Goal: Information Seeking & Learning: Learn about a topic

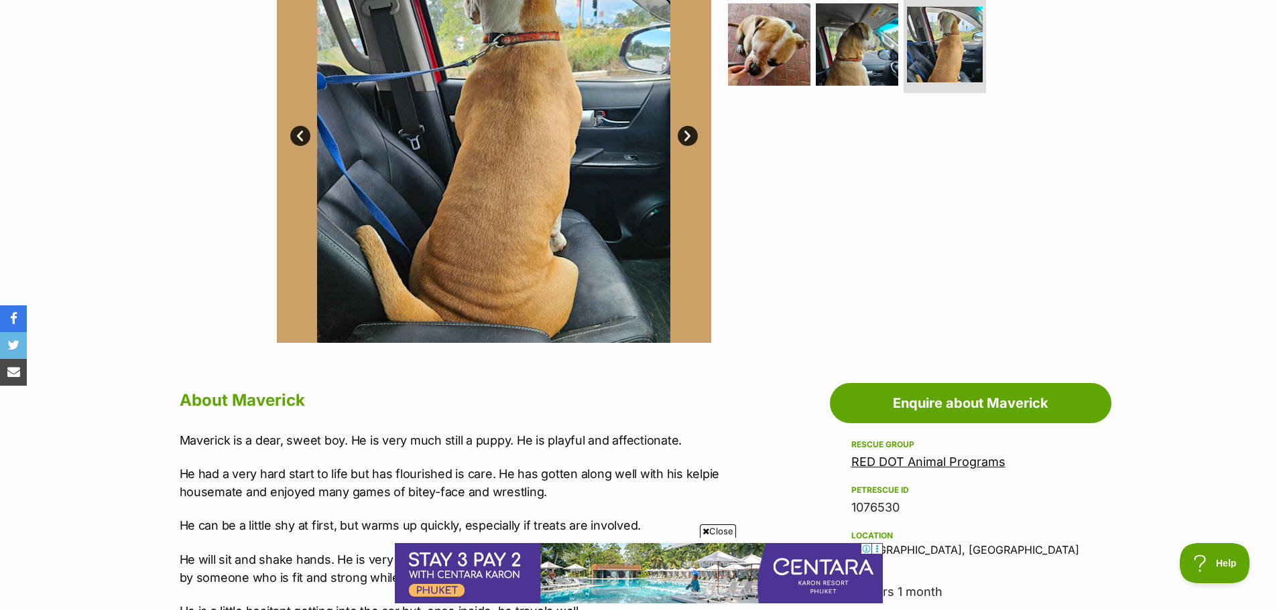
scroll to position [402, 0]
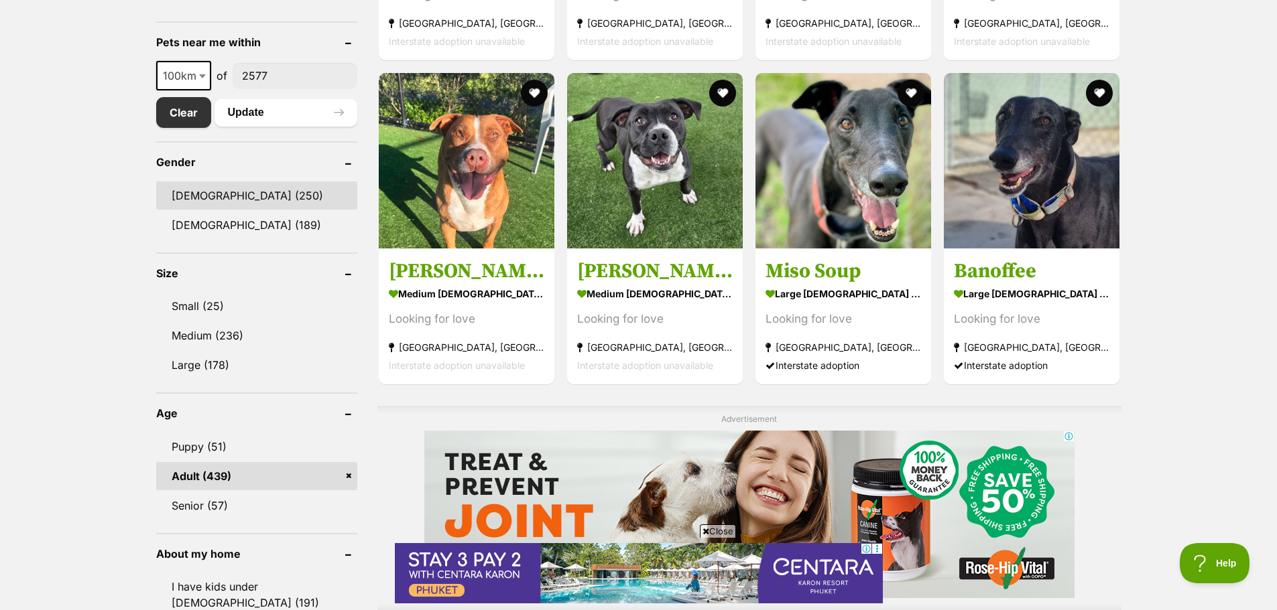
scroll to position [670, 0]
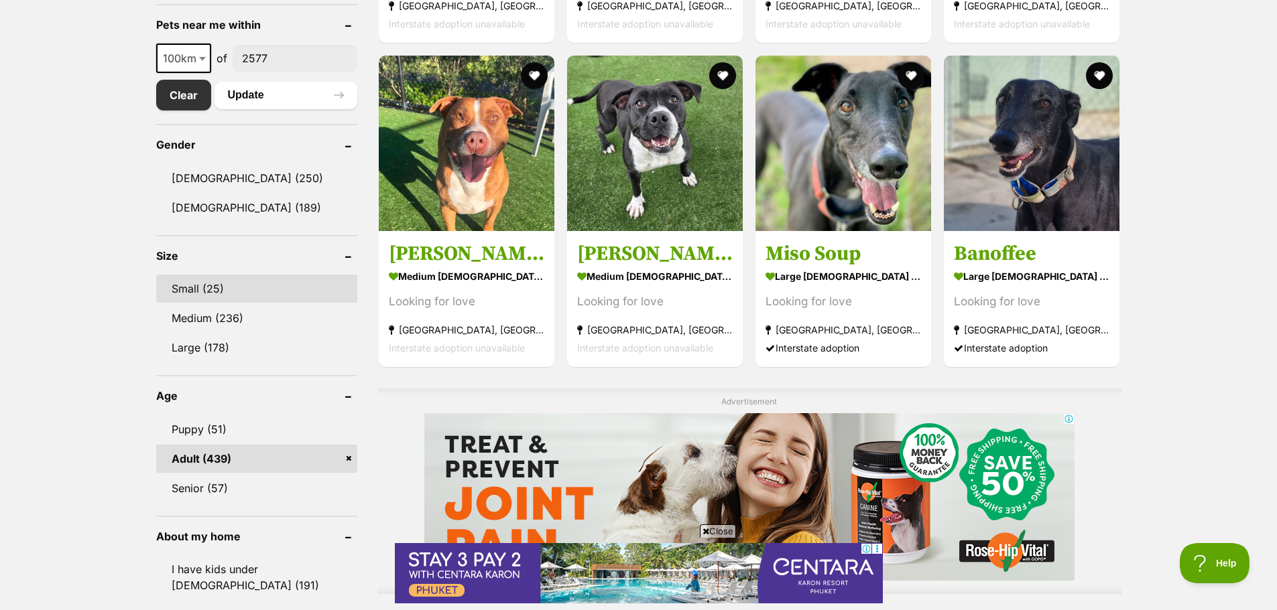
click at [231, 289] on link "Small (25)" at bounding box center [256, 289] width 201 height 28
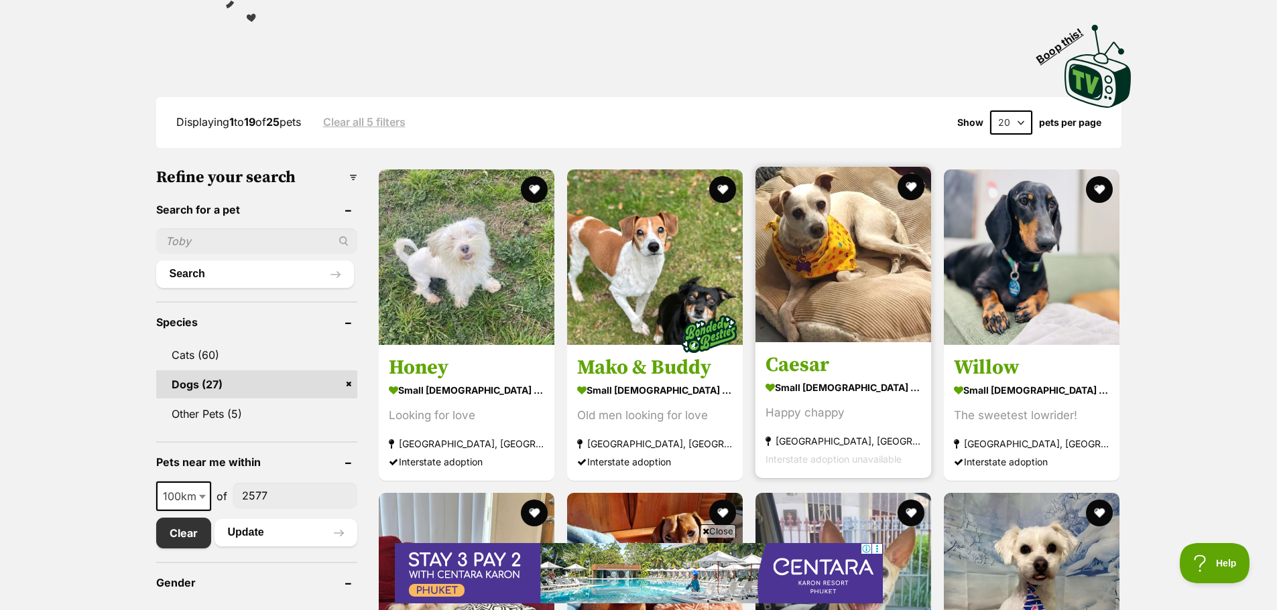
click at [811, 284] on img at bounding box center [843, 255] width 176 height 176
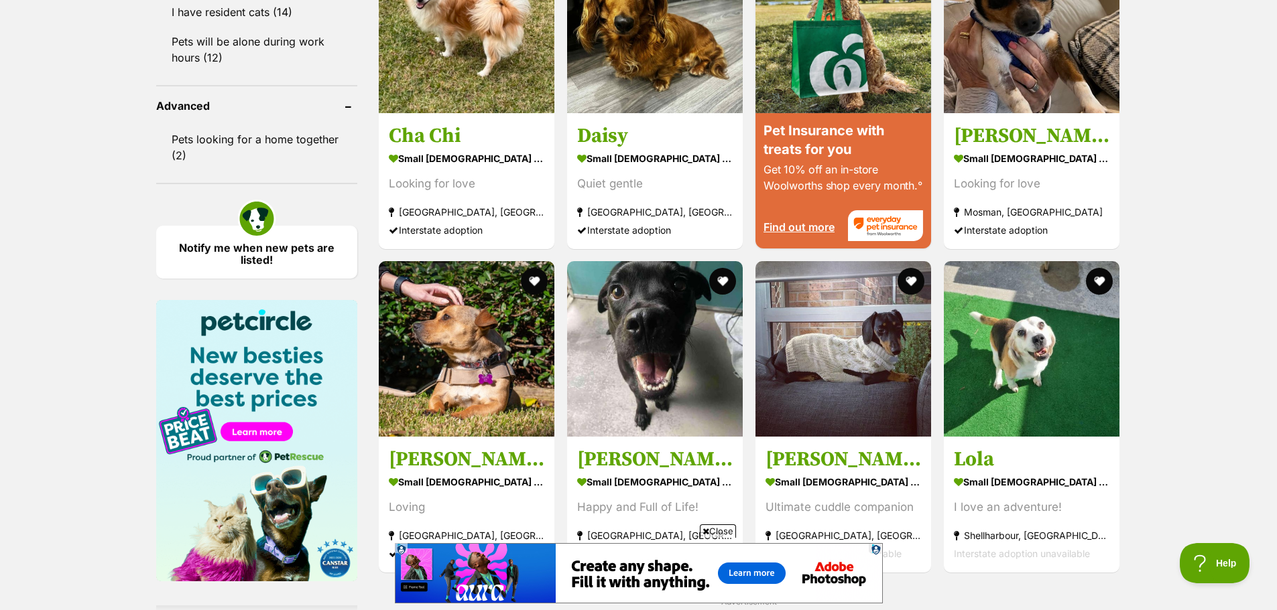
scroll to position [1474, 0]
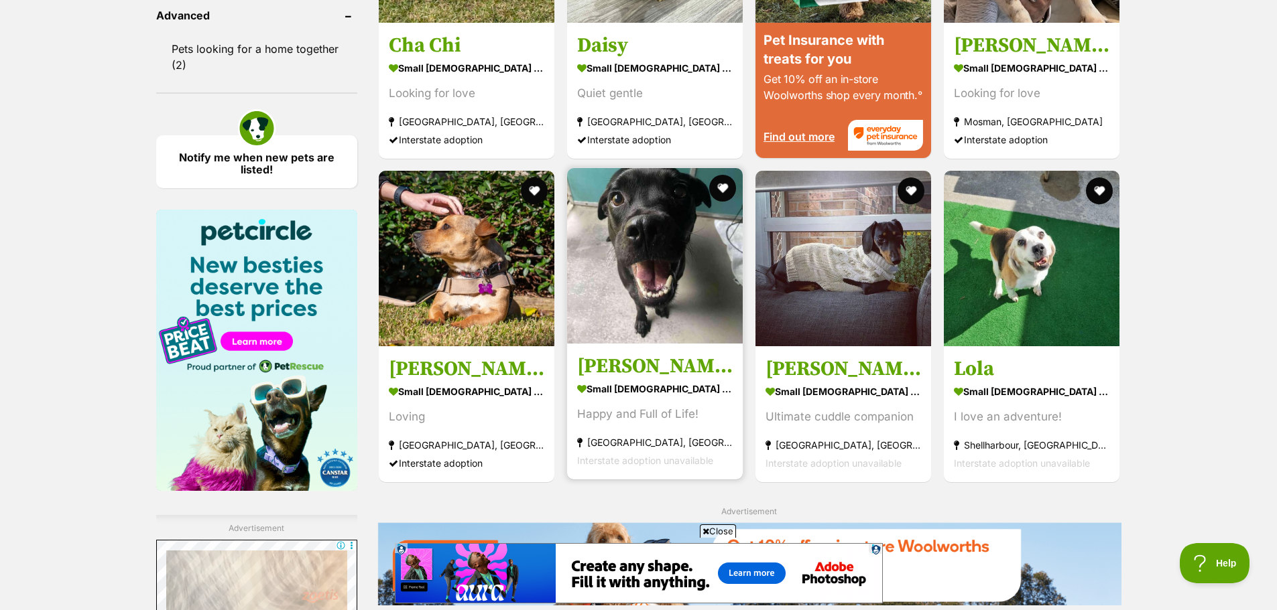
click at [688, 270] on img at bounding box center [655, 256] width 176 height 176
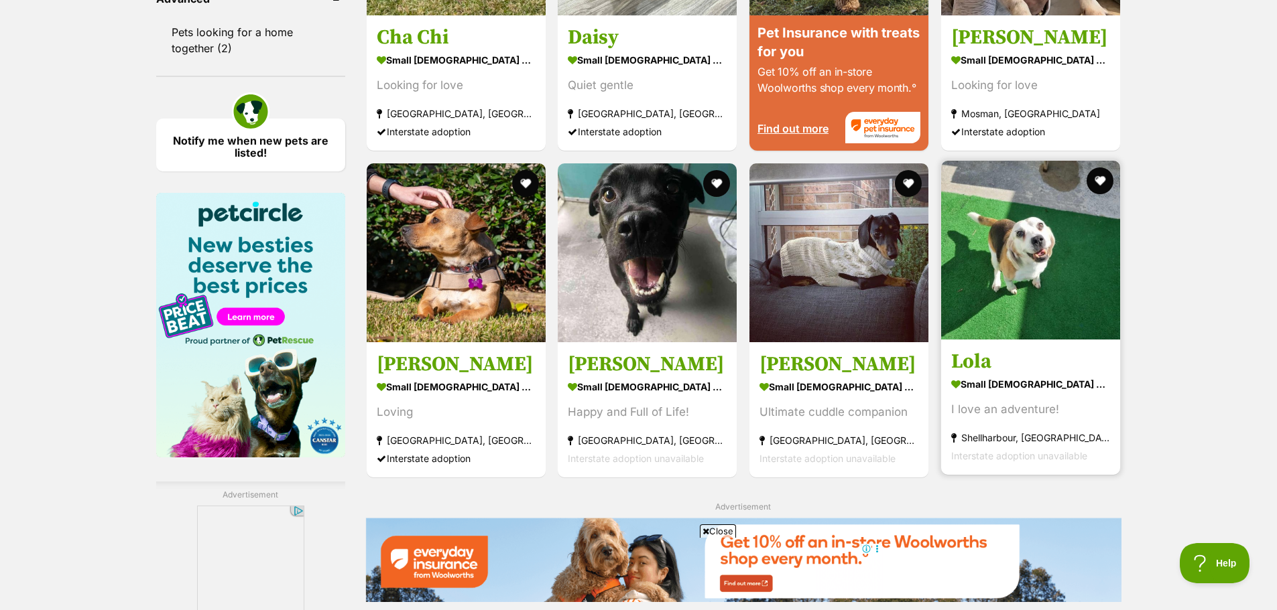
click at [1084, 224] on img at bounding box center [1030, 250] width 179 height 179
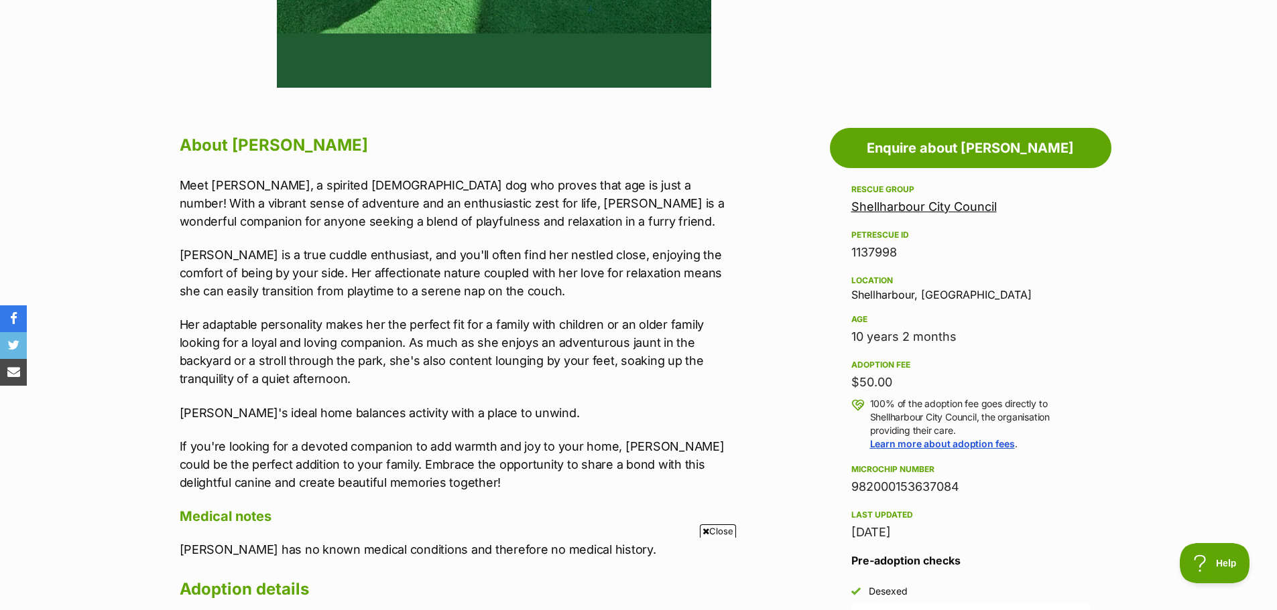
scroll to position [603, 0]
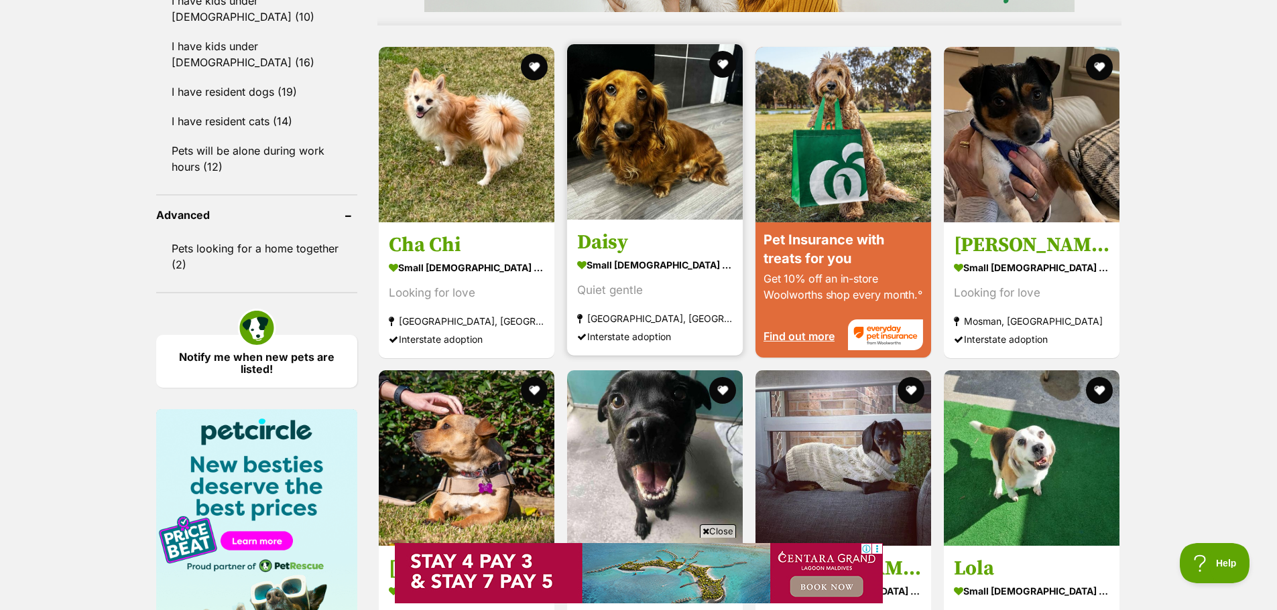
click at [625, 152] on img at bounding box center [655, 132] width 176 height 176
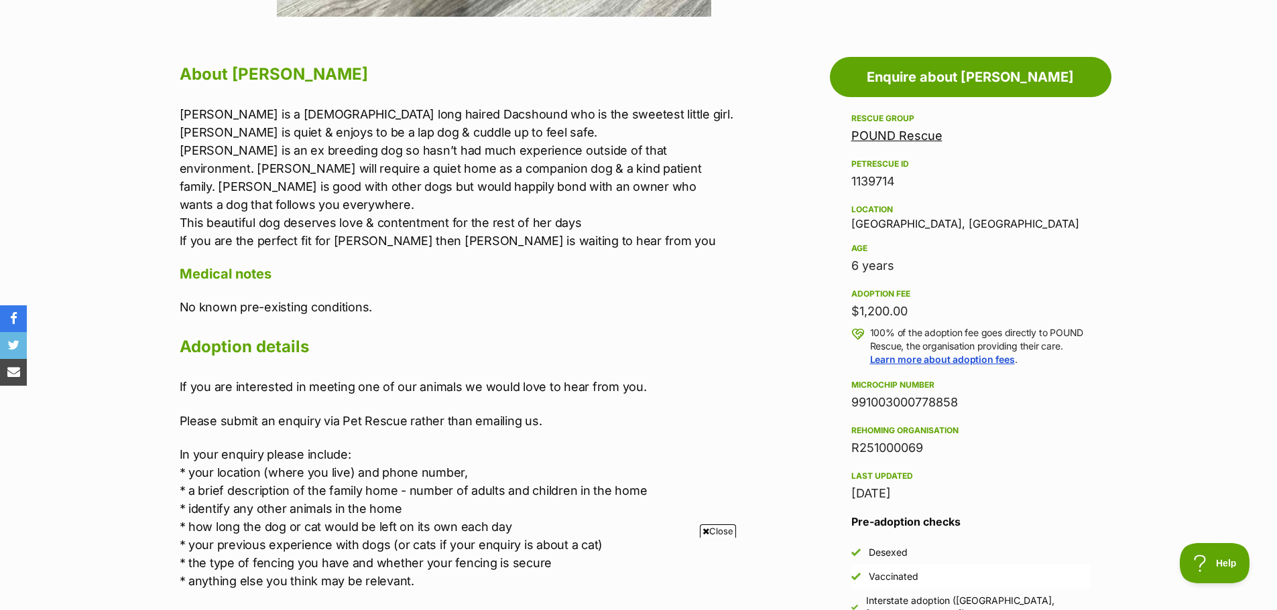
scroll to position [737, 0]
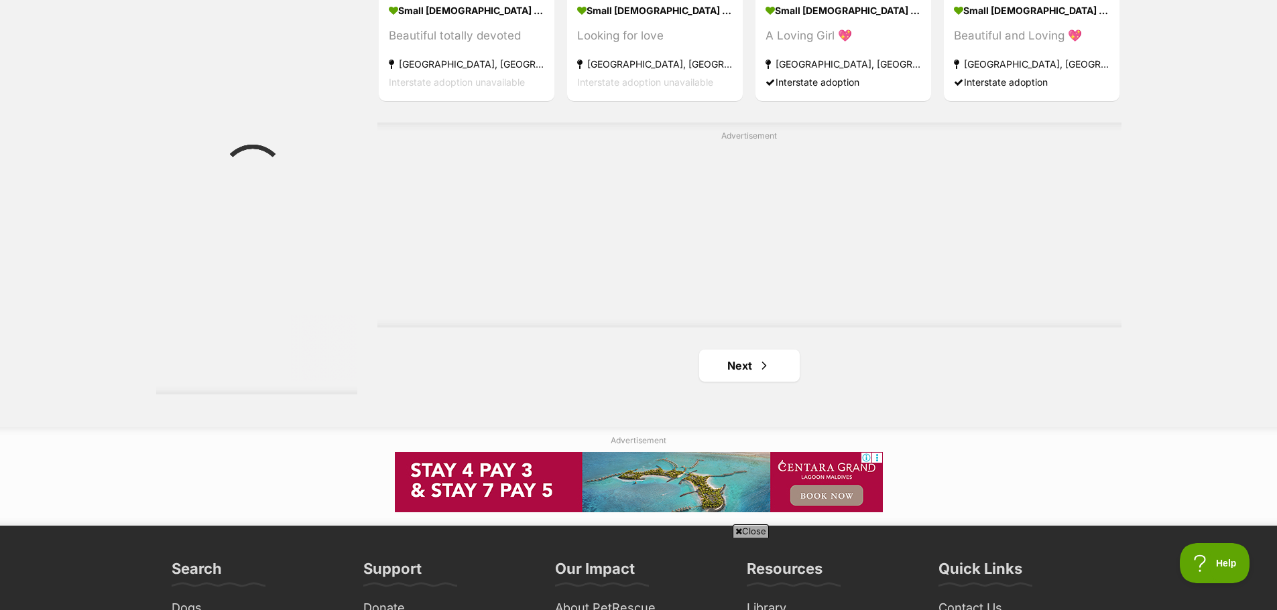
scroll to position [2323, 0]
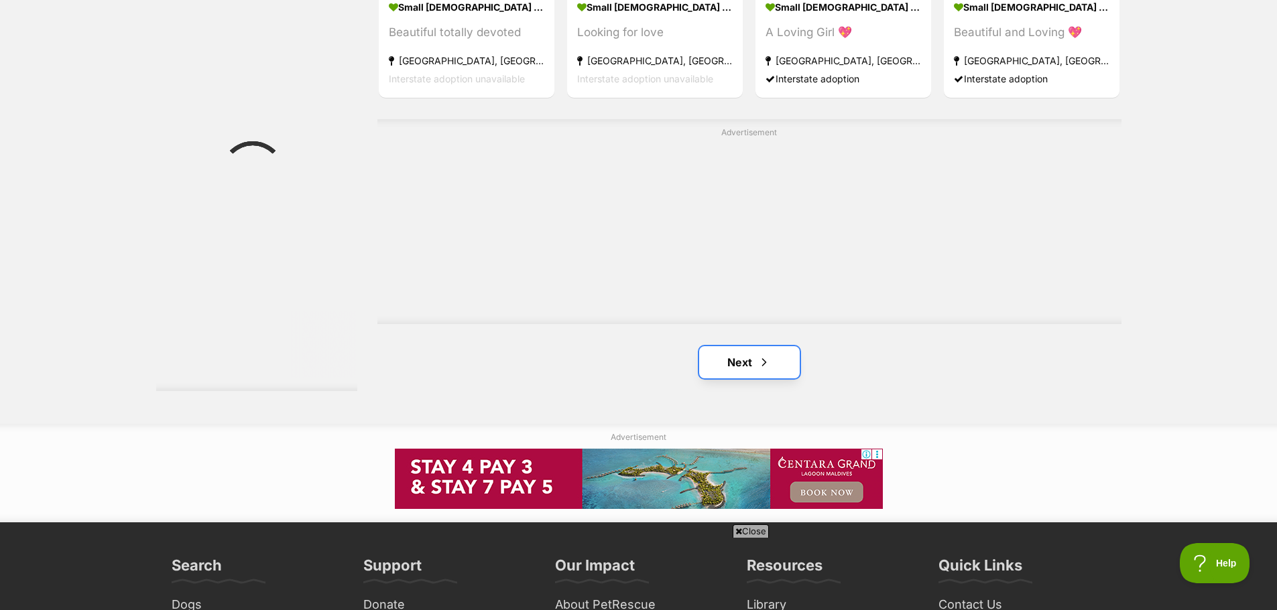
click at [747, 368] on link "Next" at bounding box center [749, 362] width 101 height 32
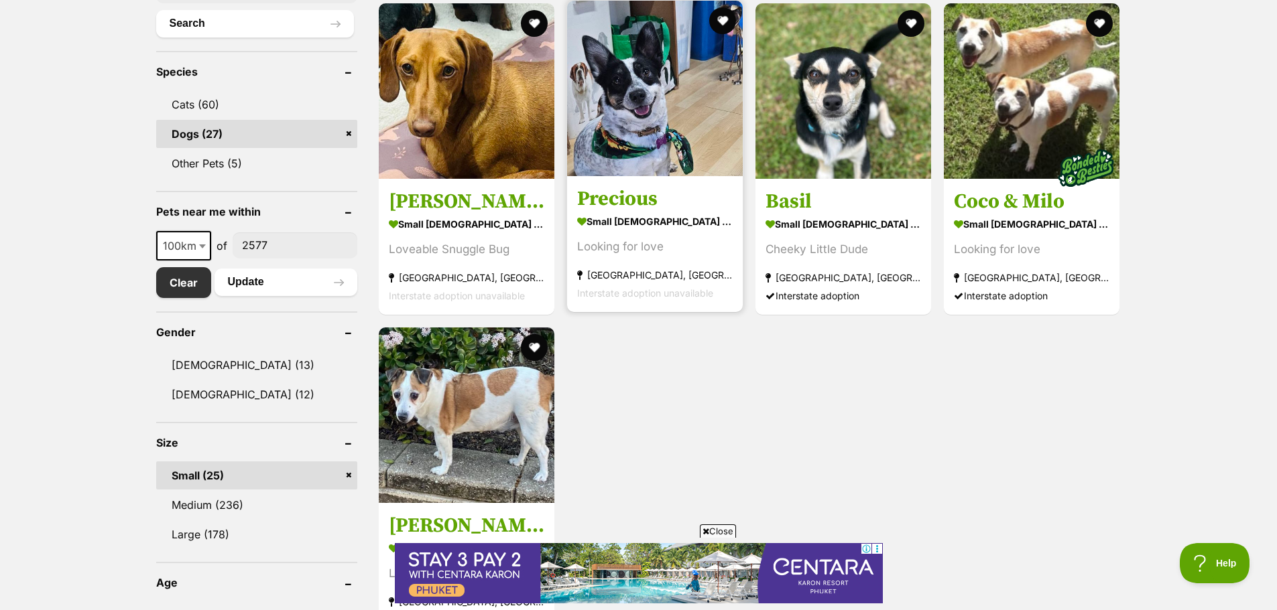
scroll to position [469, 0]
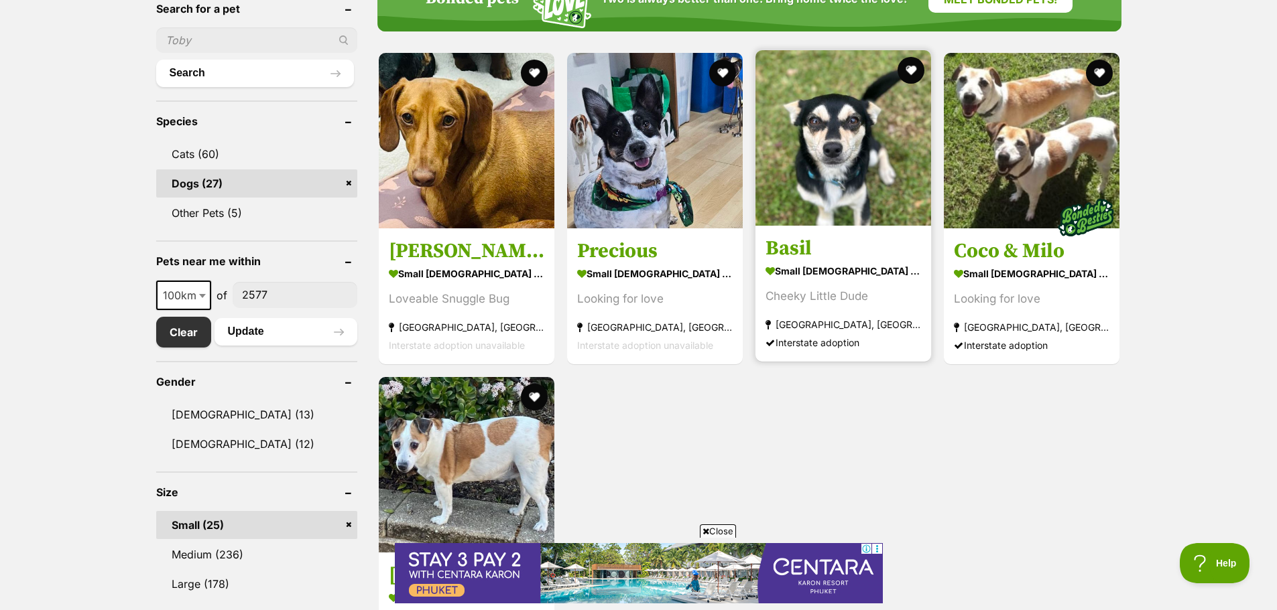
click at [853, 180] on img at bounding box center [843, 138] width 176 height 176
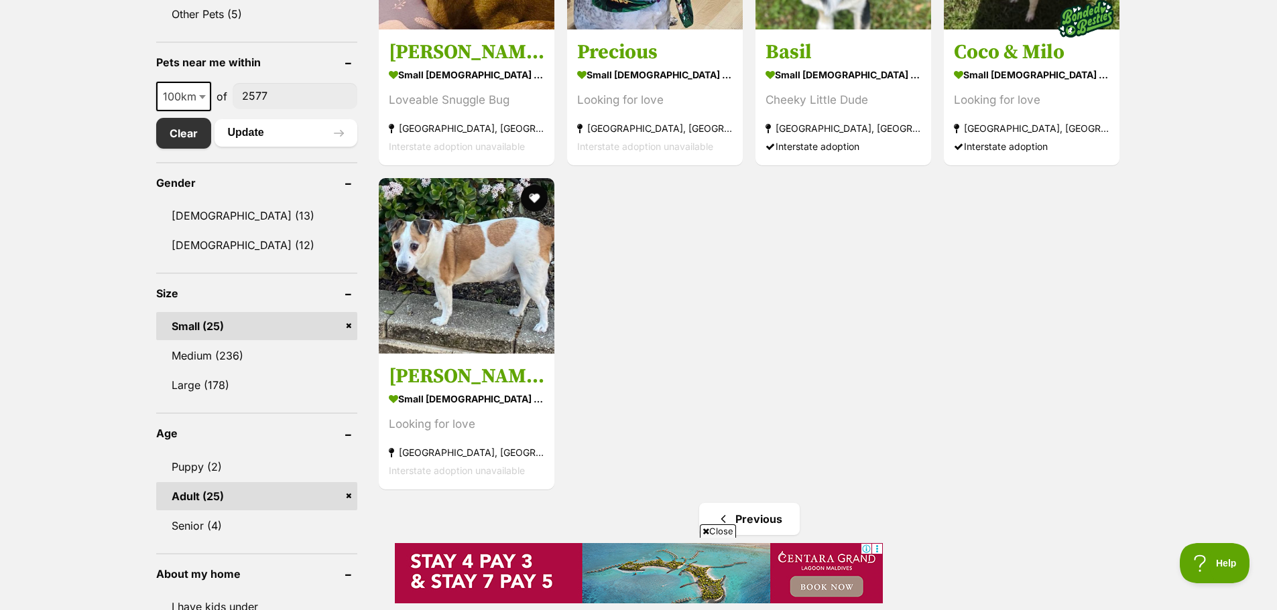
scroll to position [670, 0]
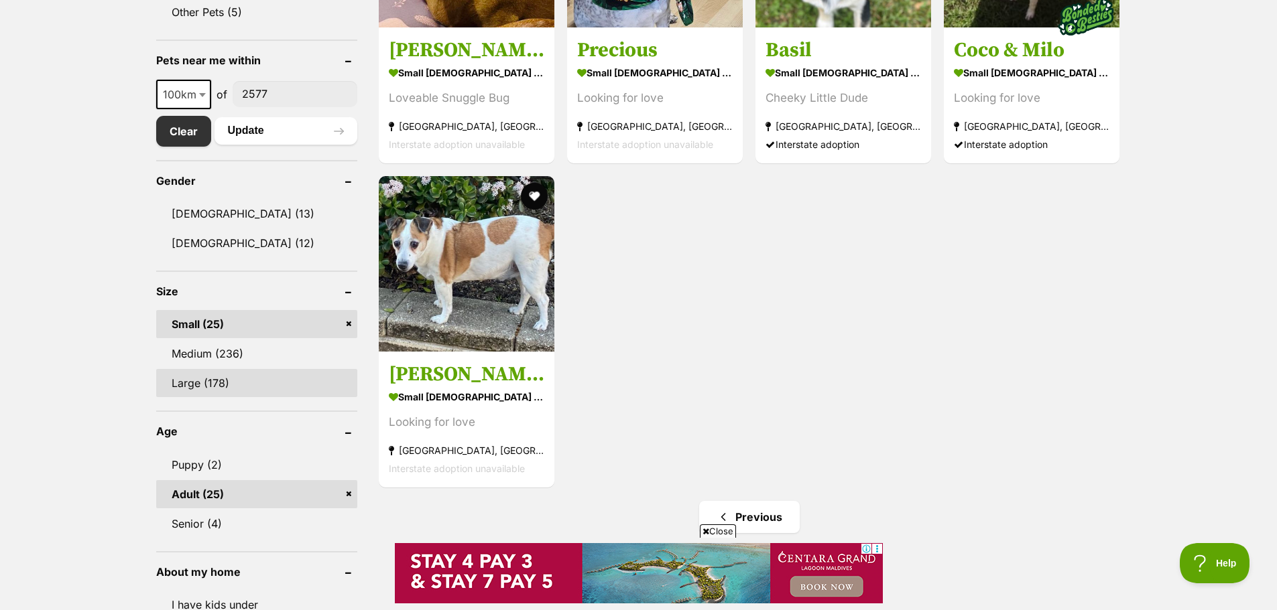
click at [227, 377] on link "Large (178)" at bounding box center [256, 383] width 201 height 28
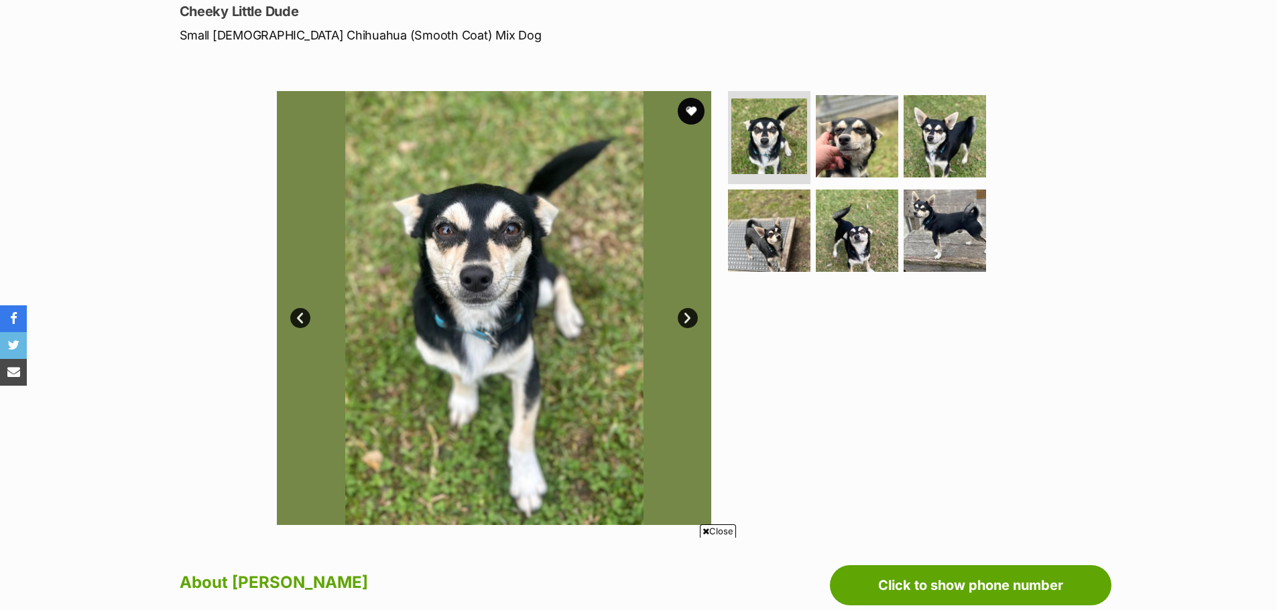
scroll to position [201, 0]
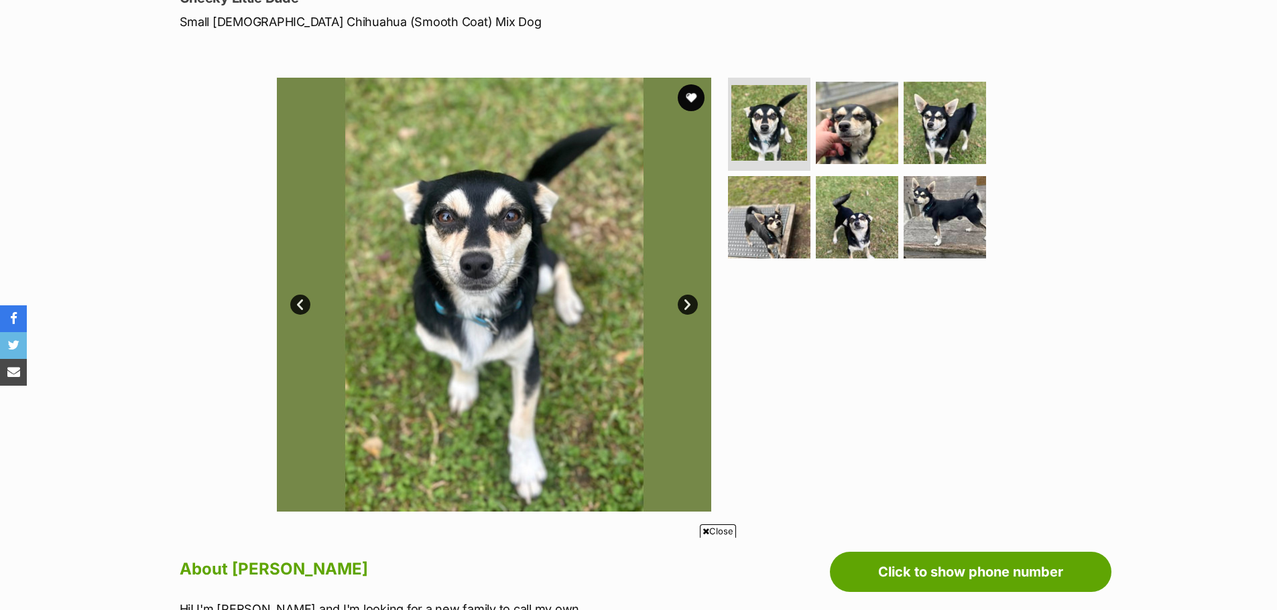
click at [527, 266] on img at bounding box center [494, 295] width 434 height 434
click at [748, 123] on img at bounding box center [769, 123] width 80 height 80
click at [864, 125] on img at bounding box center [856, 122] width 86 height 86
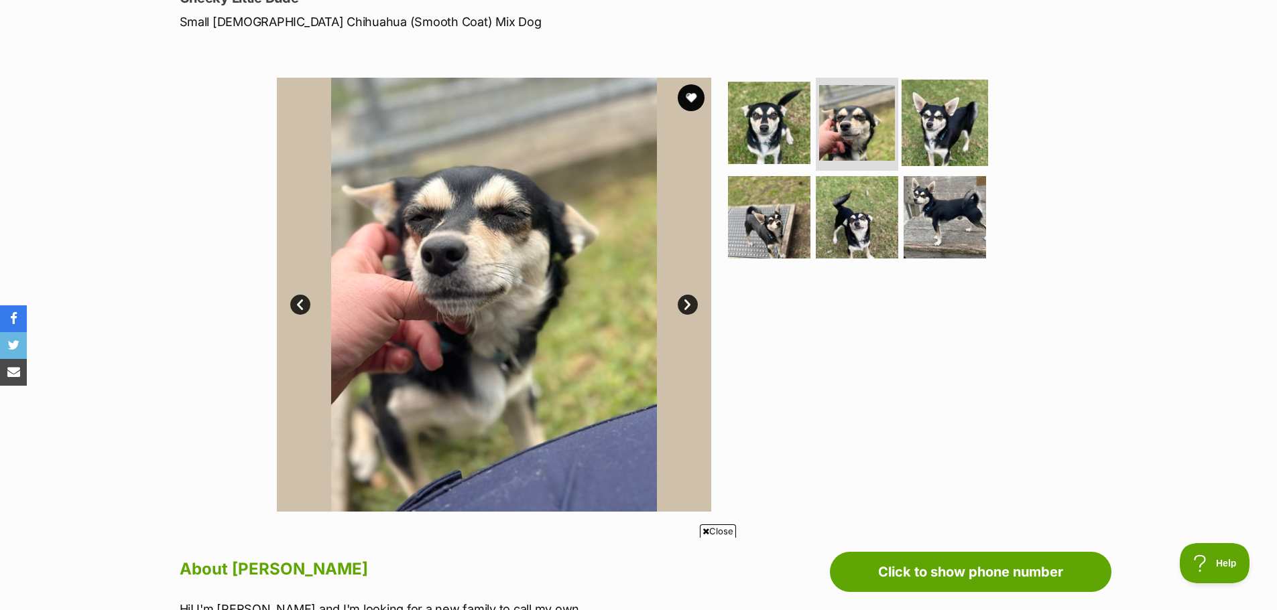
click at [945, 129] on img at bounding box center [944, 122] width 86 height 86
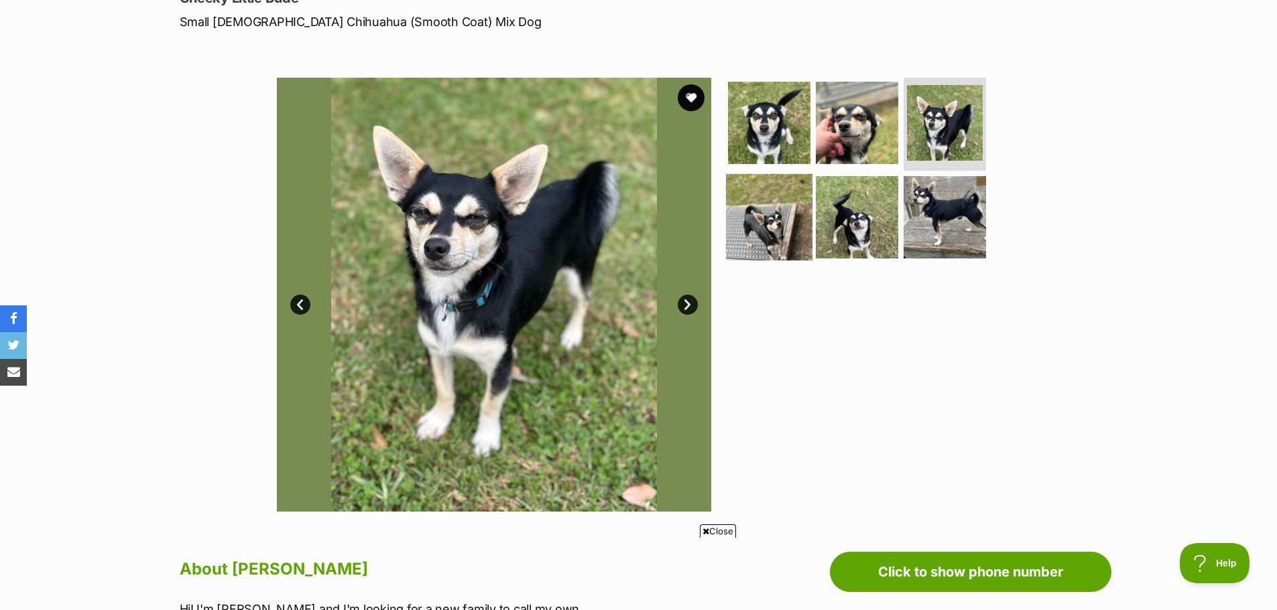
click at [769, 227] on img at bounding box center [769, 217] width 86 height 86
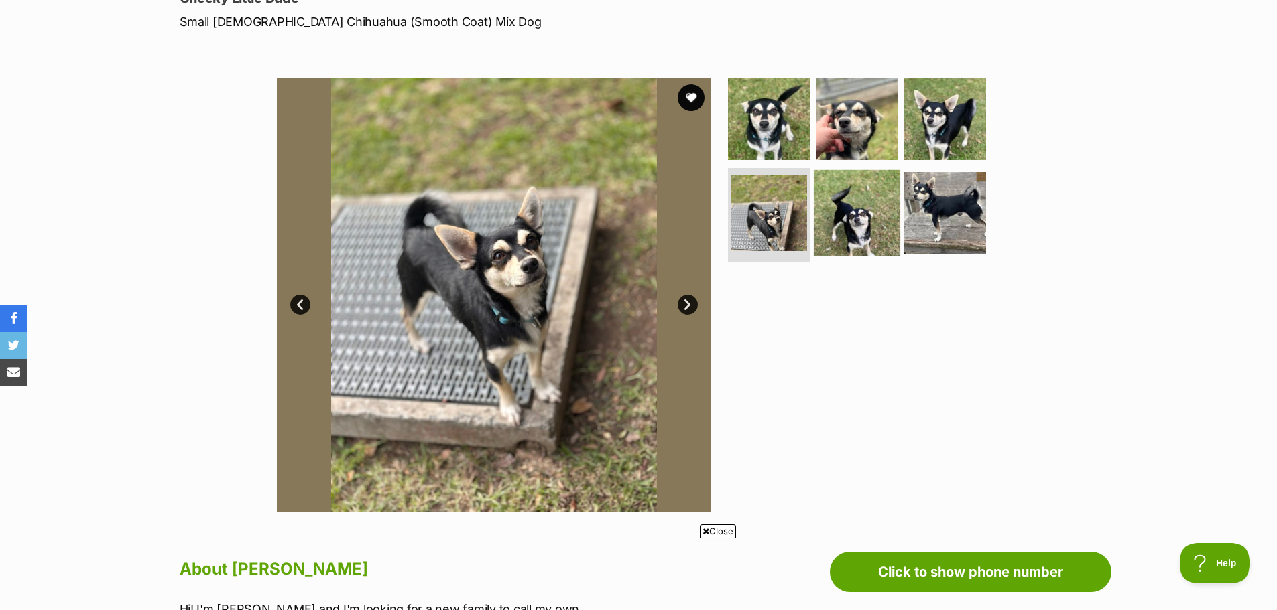
click at [841, 222] on img at bounding box center [856, 213] width 86 height 86
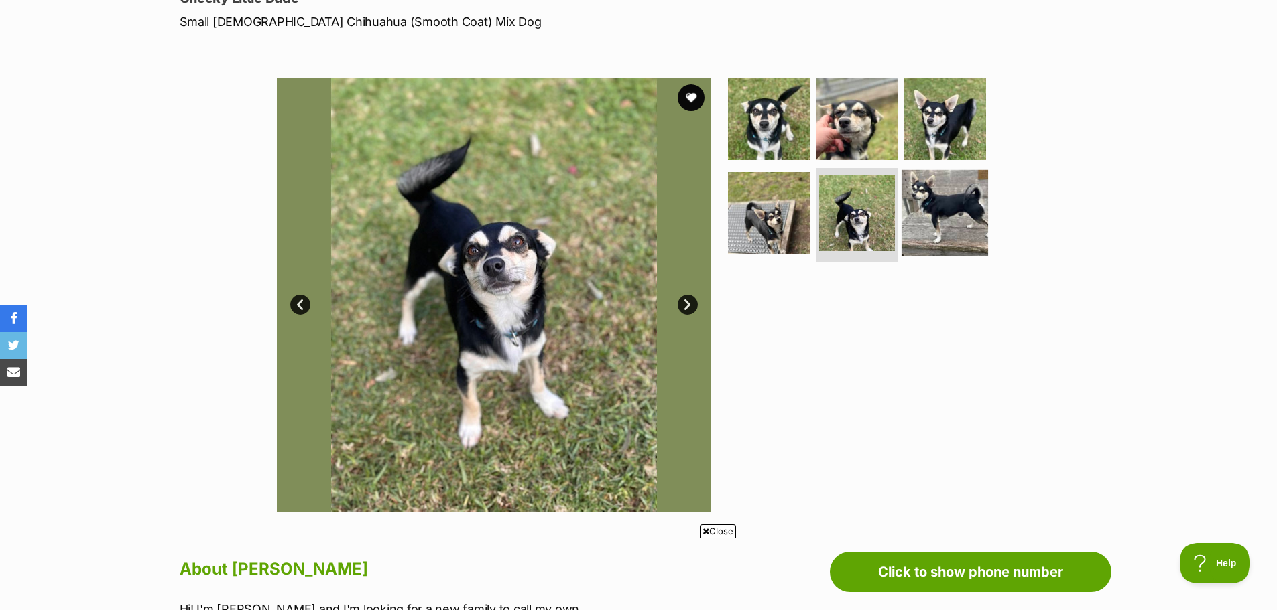
click at [926, 213] on img at bounding box center [944, 213] width 86 height 86
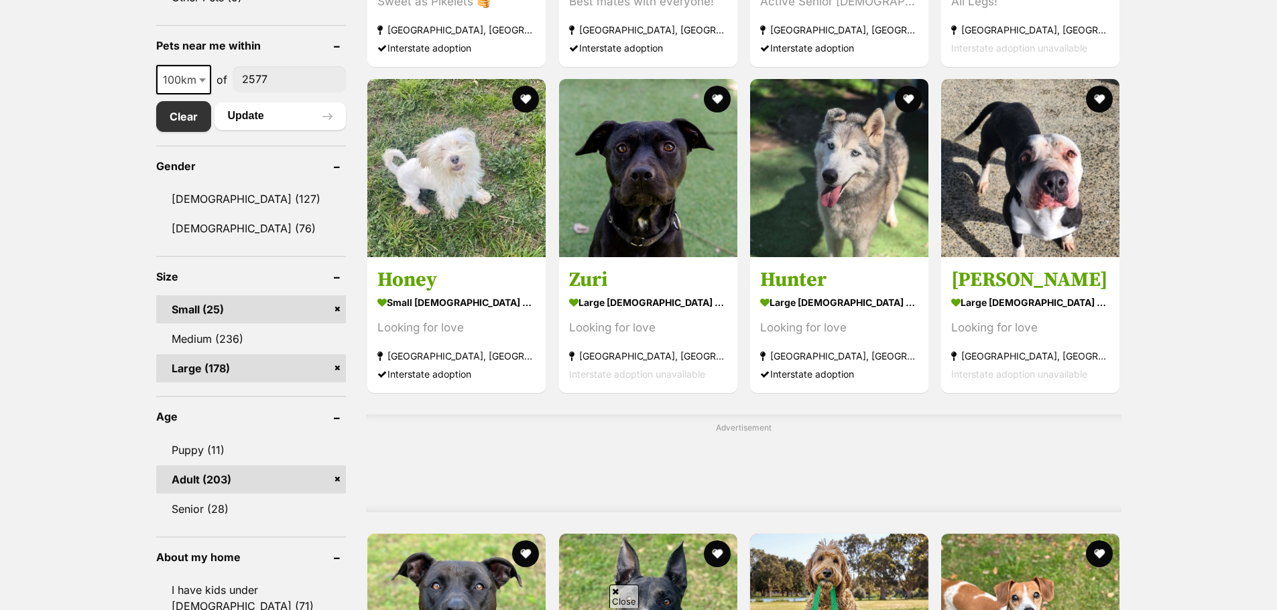
scroll to position [737, 0]
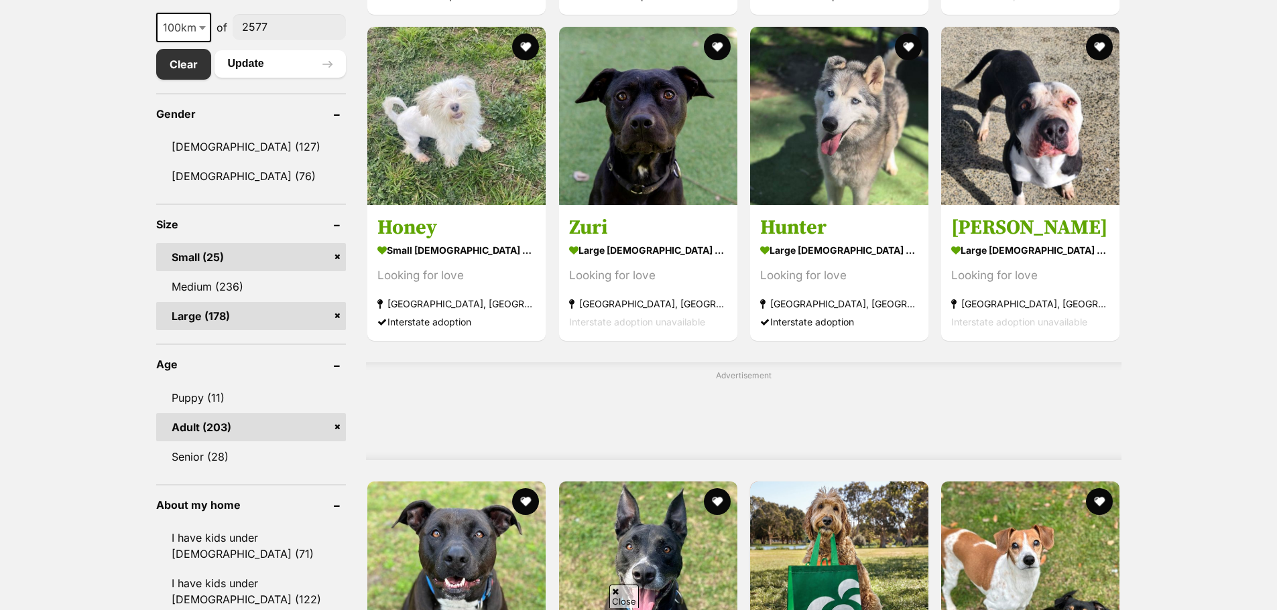
click at [235, 256] on link "Small (25)" at bounding box center [251, 257] width 190 height 28
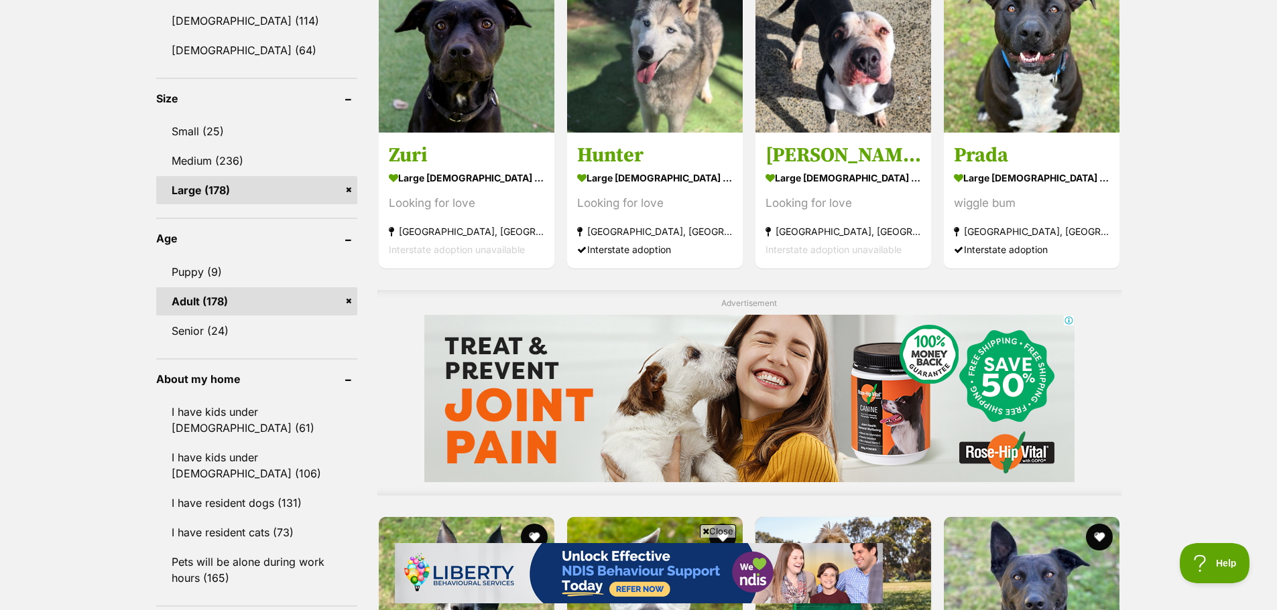
scroll to position [871, 0]
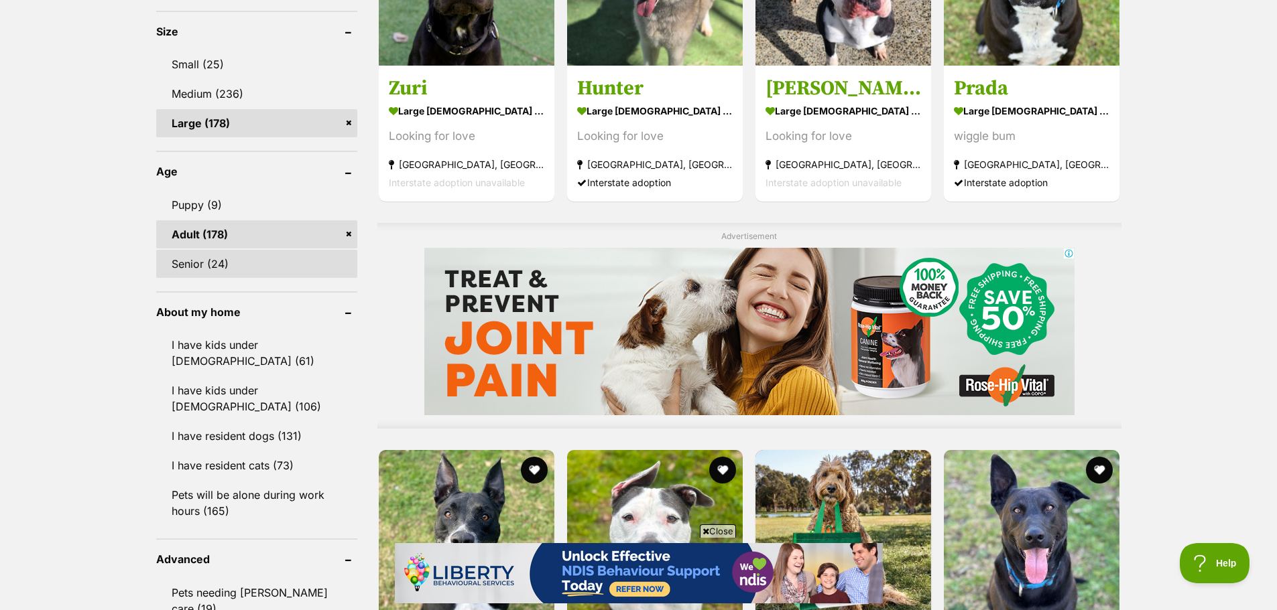
click at [221, 269] on link "Senior (24)" at bounding box center [256, 264] width 201 height 28
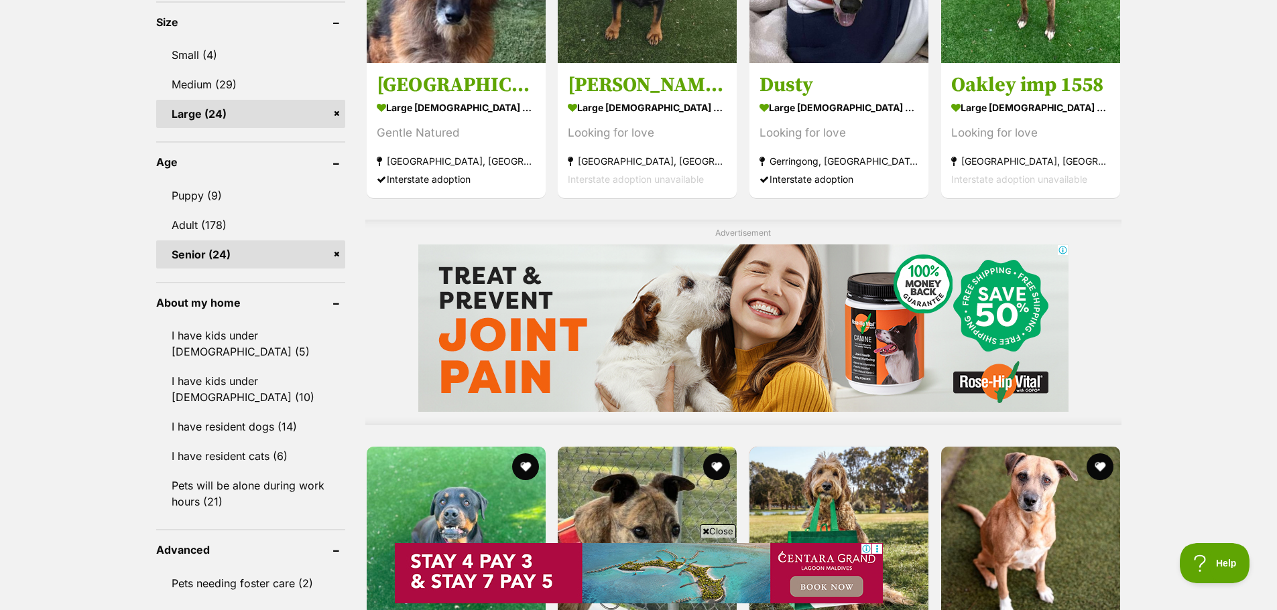
scroll to position [938, 0]
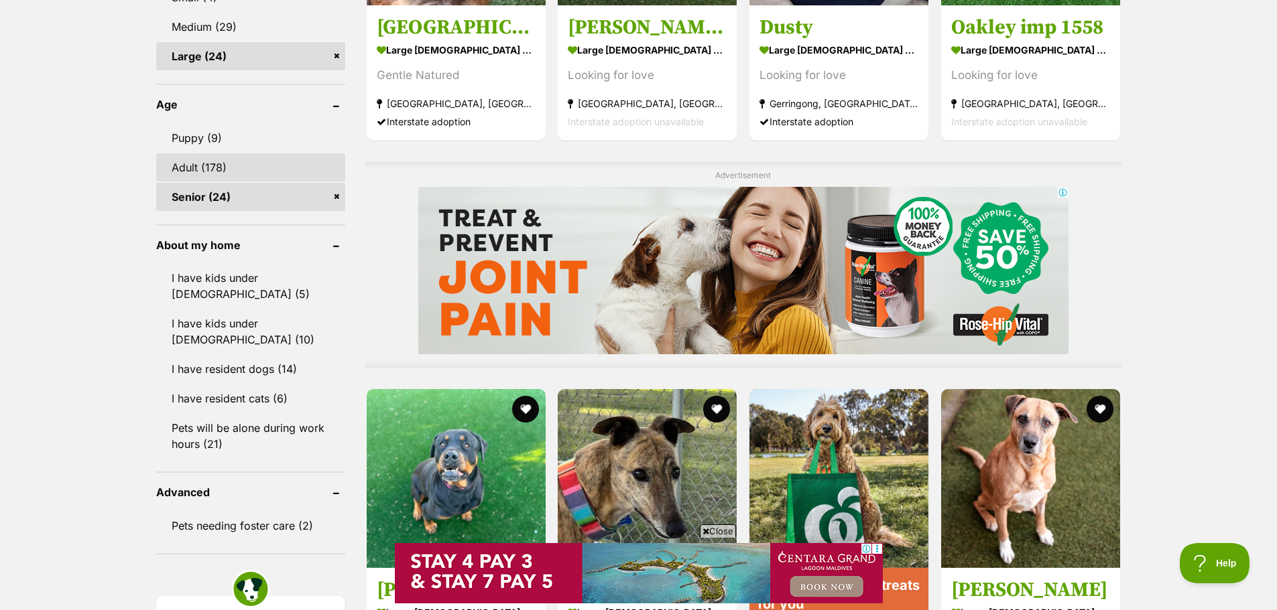
click at [242, 172] on link "Adult (178)" at bounding box center [250, 167] width 189 height 28
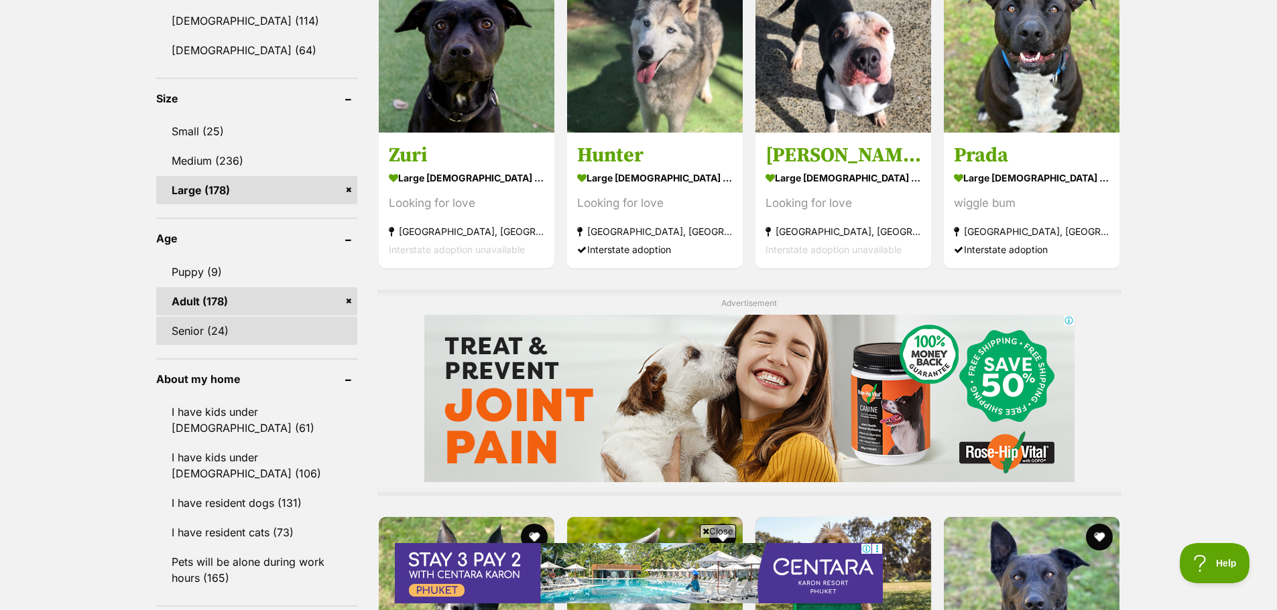
click at [195, 324] on link "Senior (24)" at bounding box center [256, 331] width 201 height 28
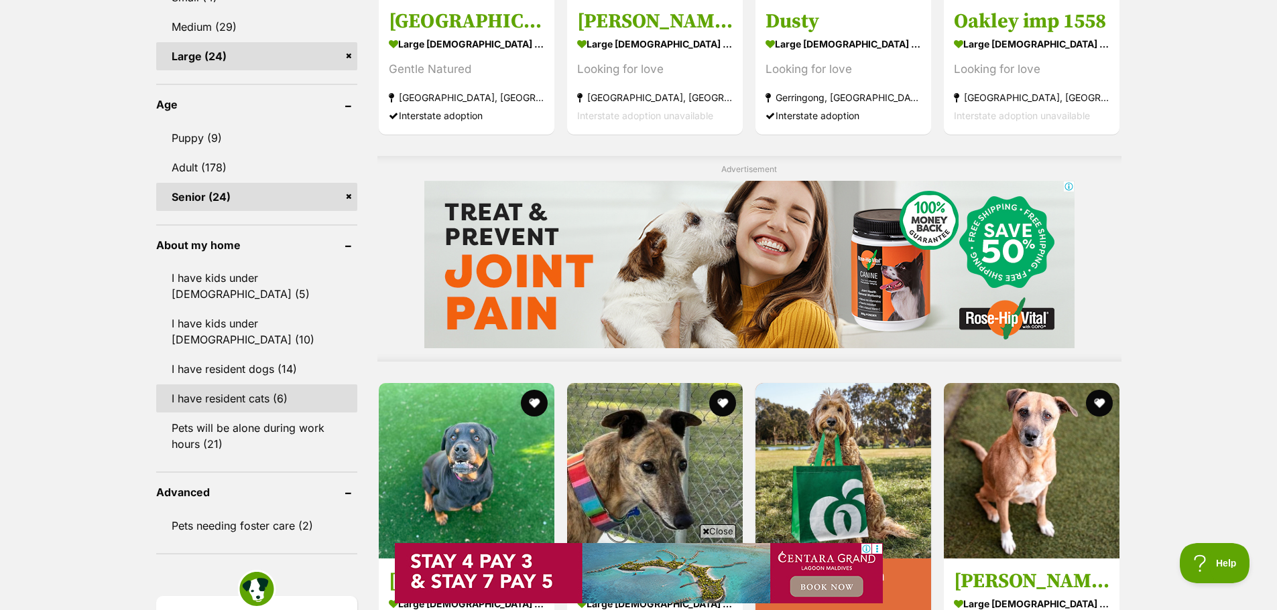
click at [239, 385] on link "I have resident cats (6)" at bounding box center [256, 399] width 201 height 28
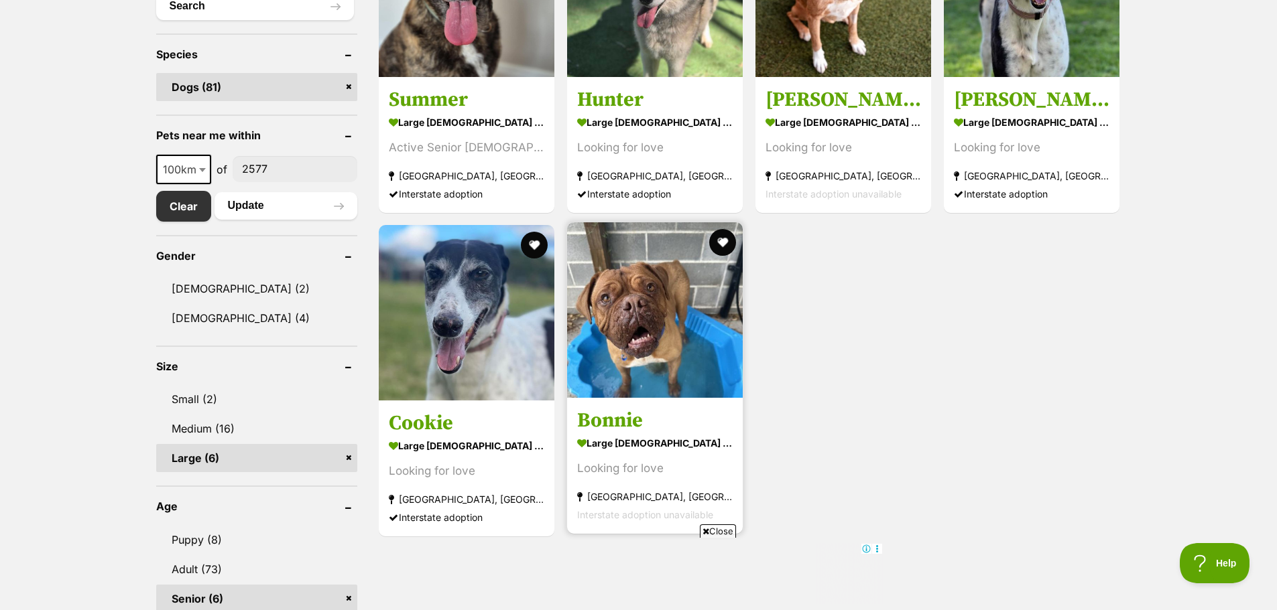
click at [647, 330] on img at bounding box center [655, 310] width 176 height 176
